Goal: Information Seeking & Learning: Learn about a topic

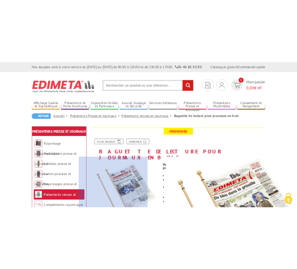
scroll to position [46, 0]
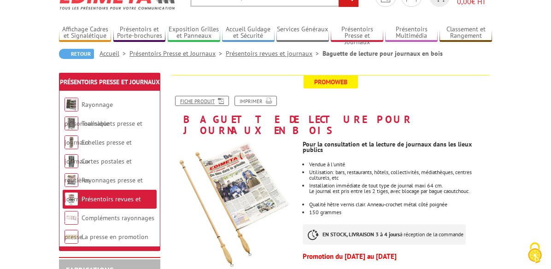
click at [175, 101] on link "Fiche produit" at bounding box center [202, 101] width 54 height 10
click at [177, 101] on link "Fiche produit" at bounding box center [202, 101] width 54 height 10
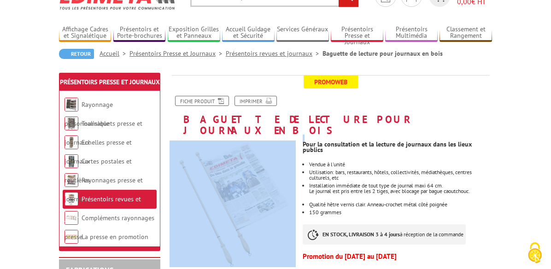
drag, startPoint x: 308, startPoint y: 133, endPoint x: 308, endPoint y: 173, distance: 39.6
click at [303, 141] on div "Previous Next" at bounding box center [233, 220] width 140 height 159
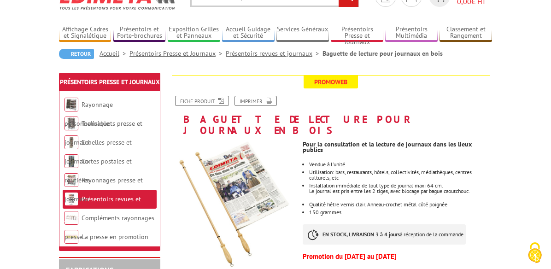
click at [303, 141] on div "Previous Next" at bounding box center [233, 220] width 140 height 159
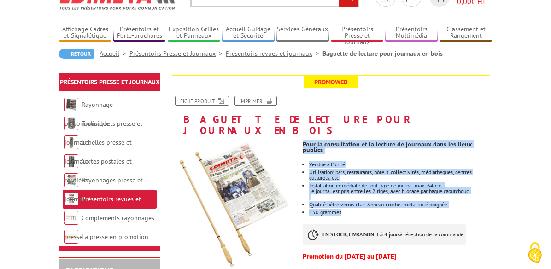
drag, startPoint x: 312, startPoint y: 134, endPoint x: 482, endPoint y: 191, distance: 179.4
click at [482, 191] on div "Pour la consultation et la lecture de journaux dans les lieux publics Vendue à …" at bounding box center [401, 200] width 196 height 128
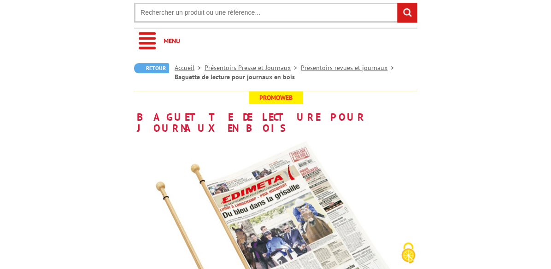
scroll to position [0, 0]
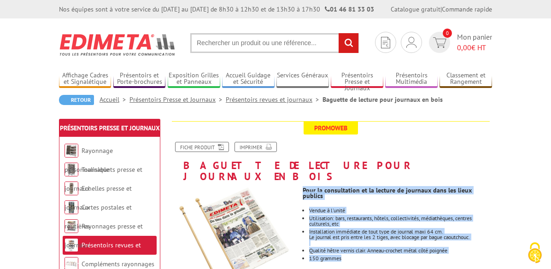
drag, startPoint x: 309, startPoint y: 178, endPoint x: 407, endPoint y: 235, distance: 113.2
click at [407, 235] on div "Pour la consultation et la lecture de journaux dans les lieux publics Vendue à …" at bounding box center [401, 246] width 196 height 128
copy div "Pour la consultation et la lecture de journaux dans les lieux publics Vendue à …"
